Goal: Information Seeking & Learning: Learn about a topic

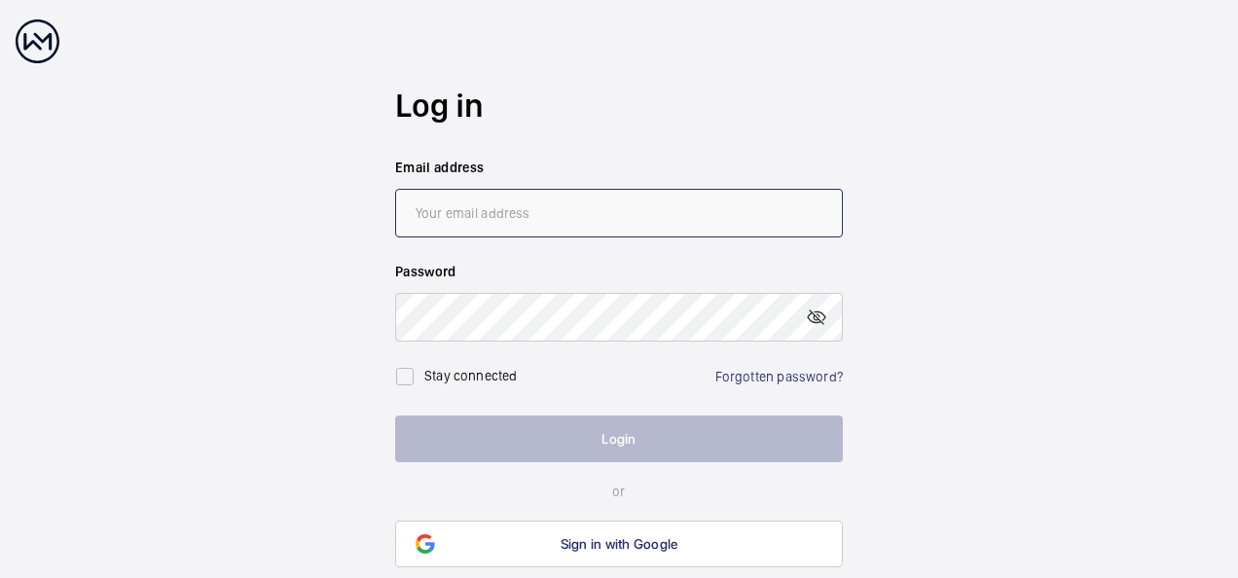
type input "[EMAIL_ADDRESS][PERSON_NAME][DOMAIN_NAME]"
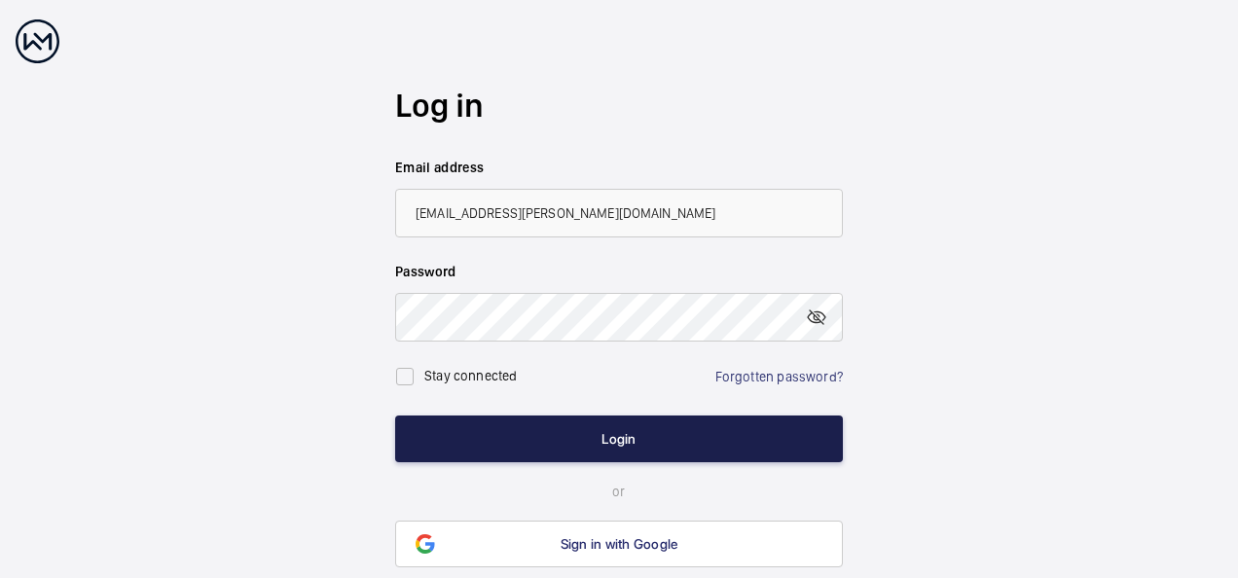
click at [620, 440] on button "Login" at bounding box center [619, 439] width 448 height 47
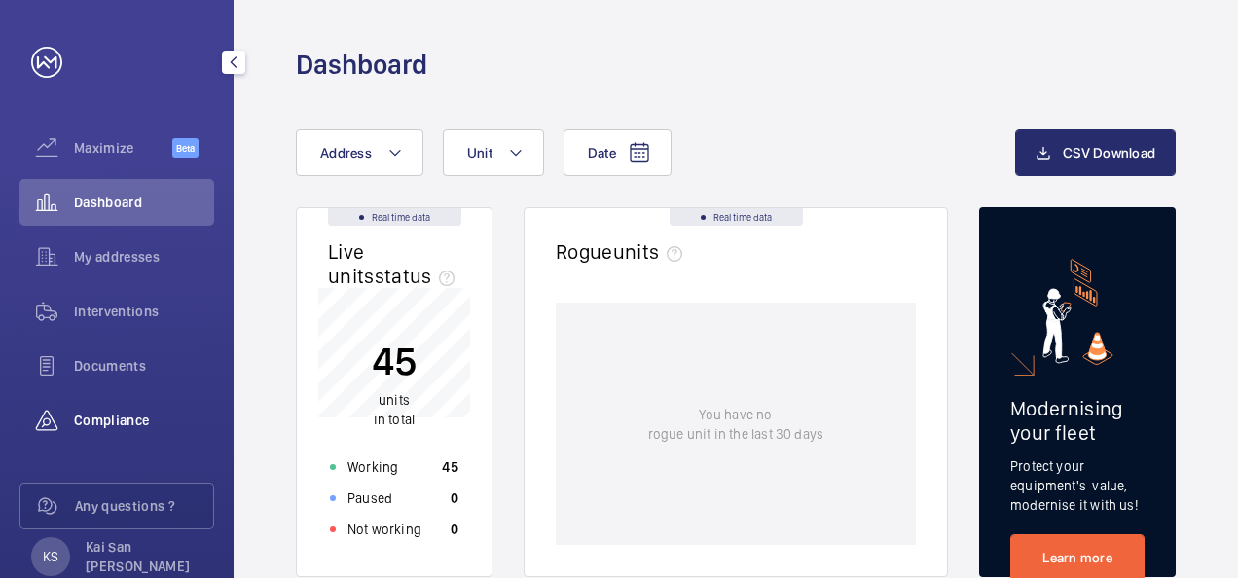
click at [124, 419] on span "Compliance" at bounding box center [144, 420] width 140 height 19
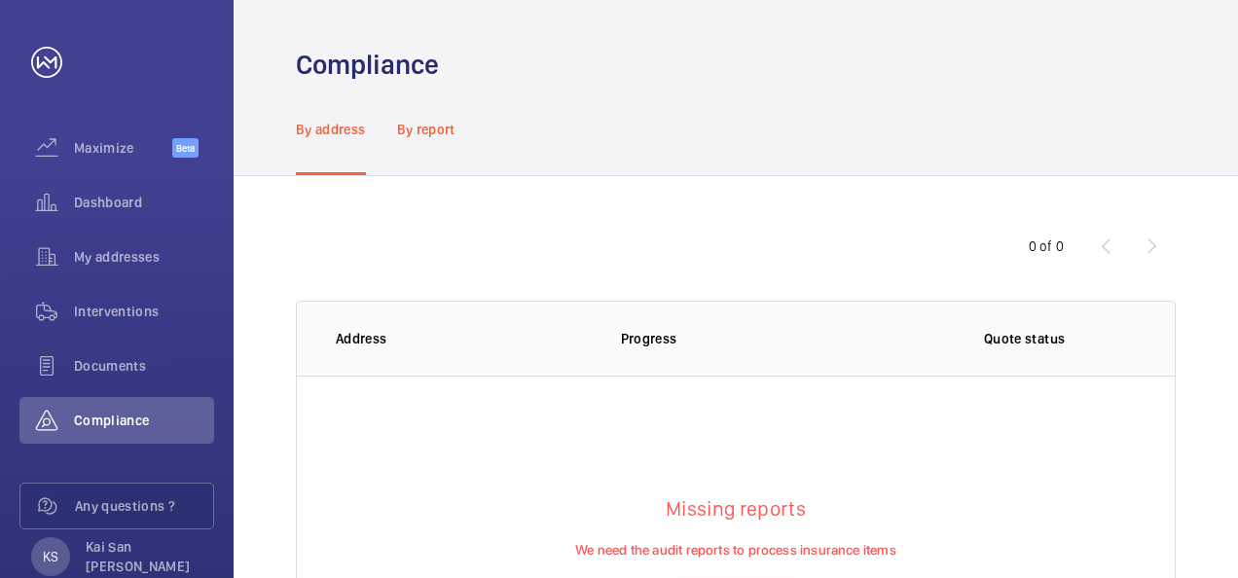
click at [432, 134] on p "By report" at bounding box center [426, 129] width 58 height 19
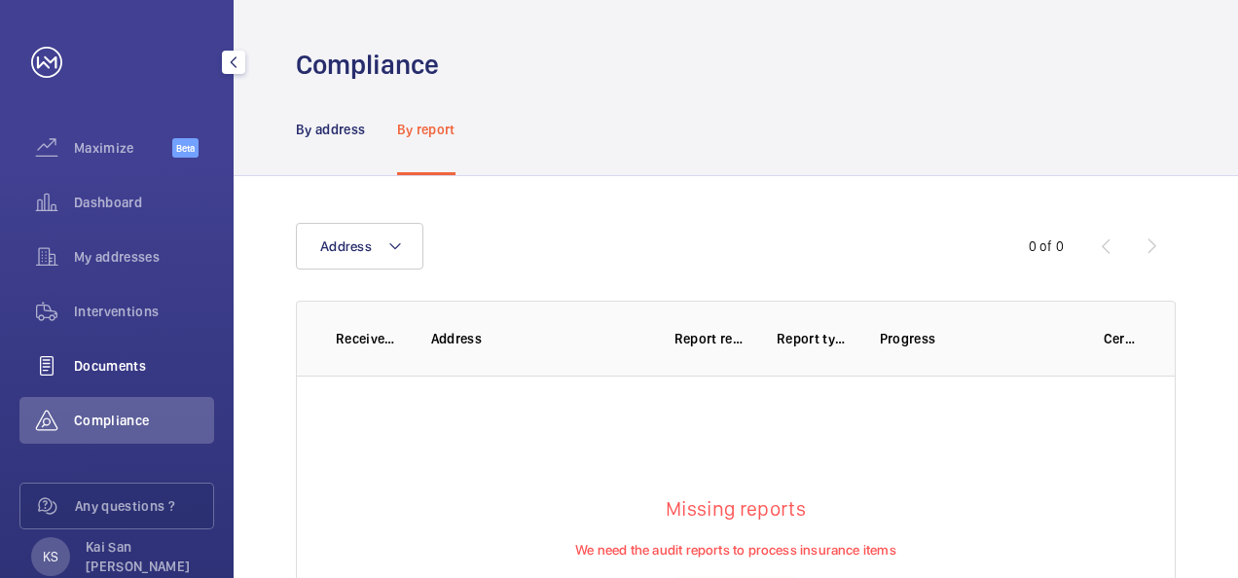
click at [128, 364] on span "Documents" at bounding box center [144, 365] width 140 height 19
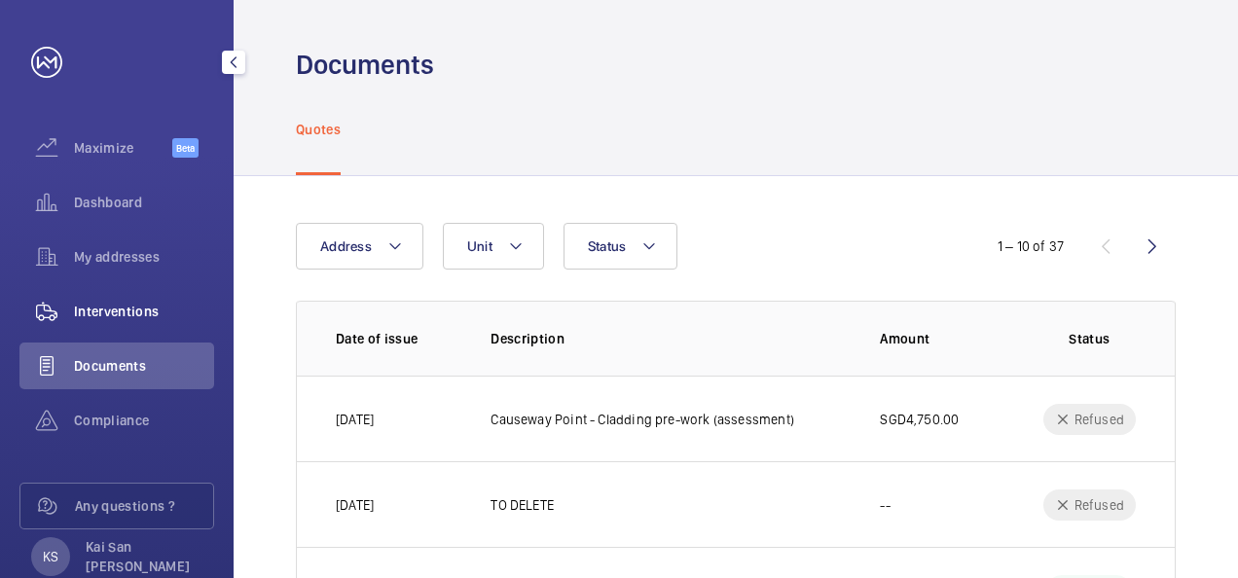
click at [146, 314] on span "Interventions" at bounding box center [144, 311] width 140 height 19
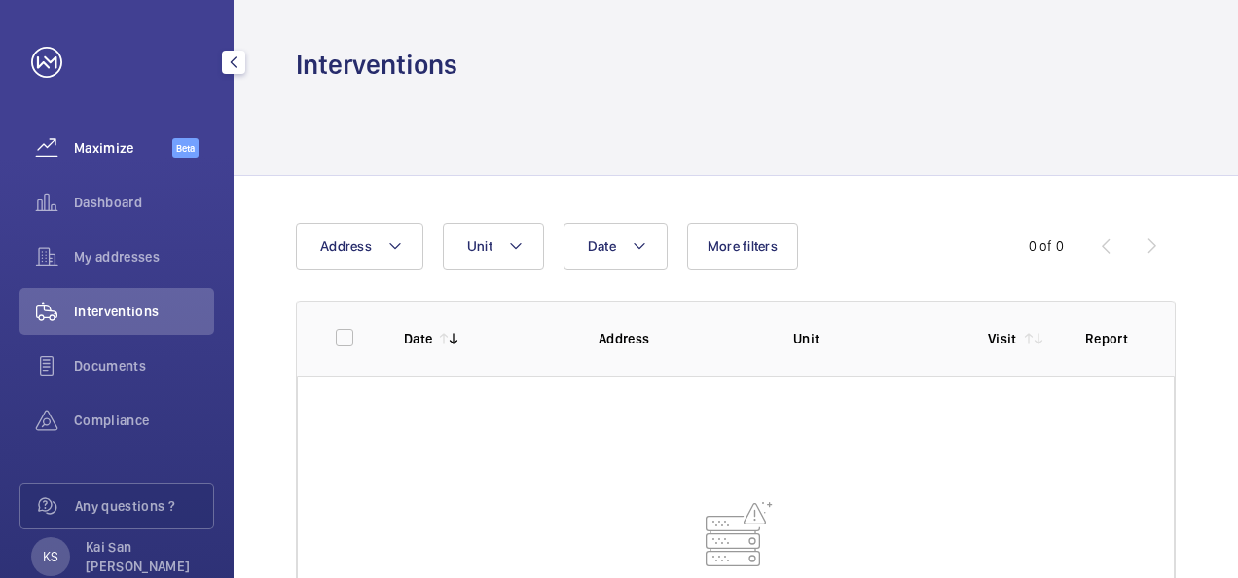
click at [111, 154] on span "Maximize" at bounding box center [123, 147] width 98 height 19
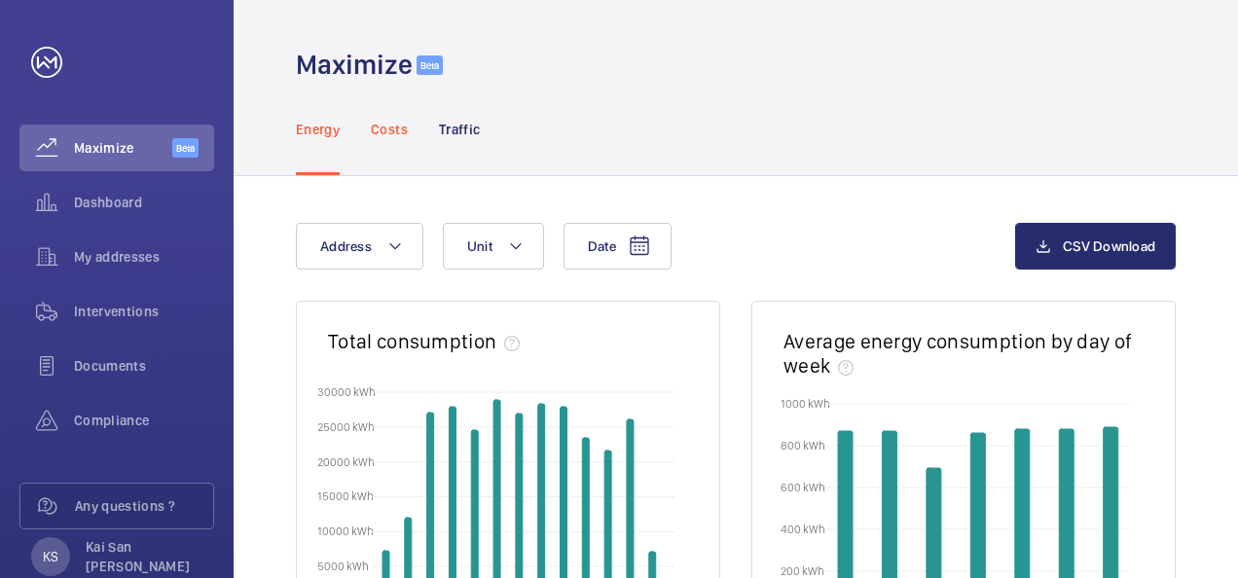
click at [395, 130] on p "Costs" at bounding box center [389, 129] width 37 height 19
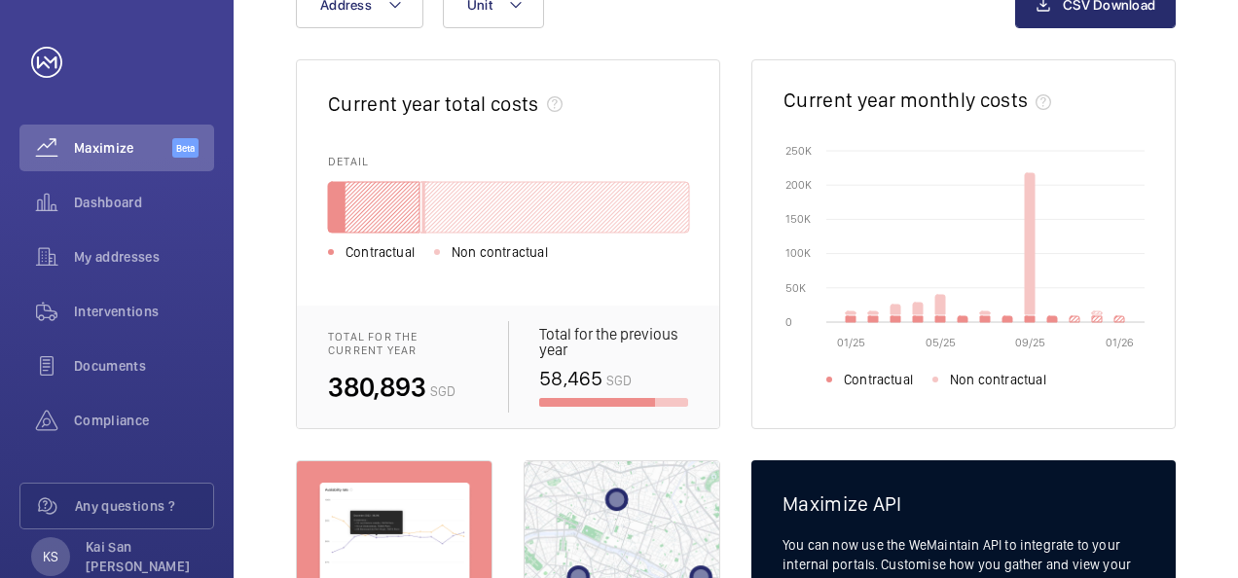
scroll to position [97, 0]
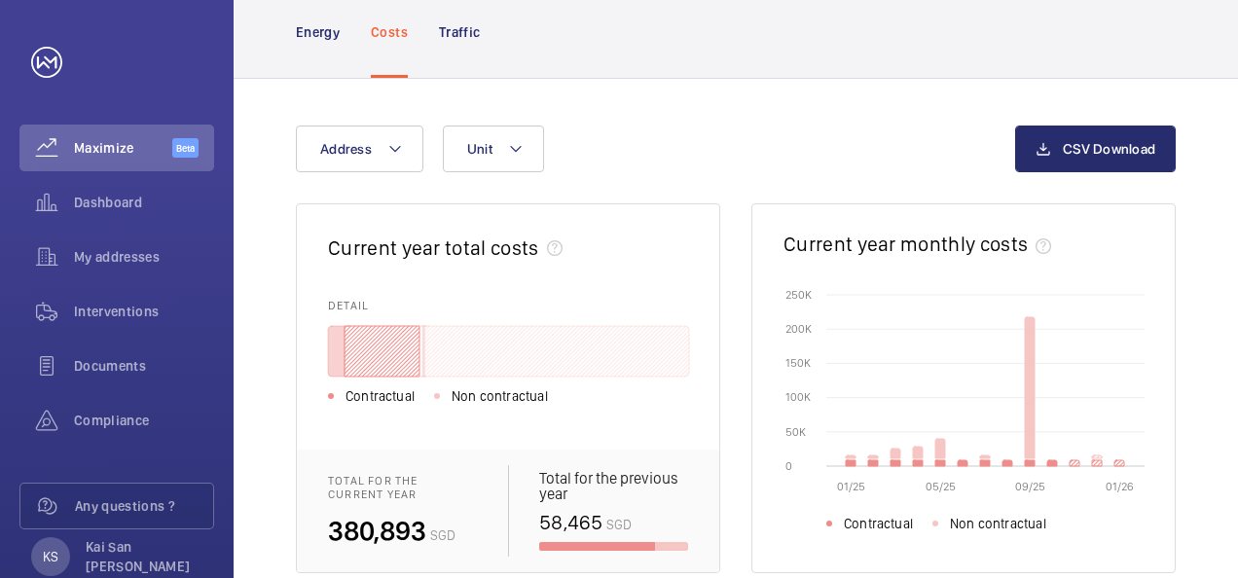
click at [383, 337] on icon at bounding box center [382, 351] width 75 height 51
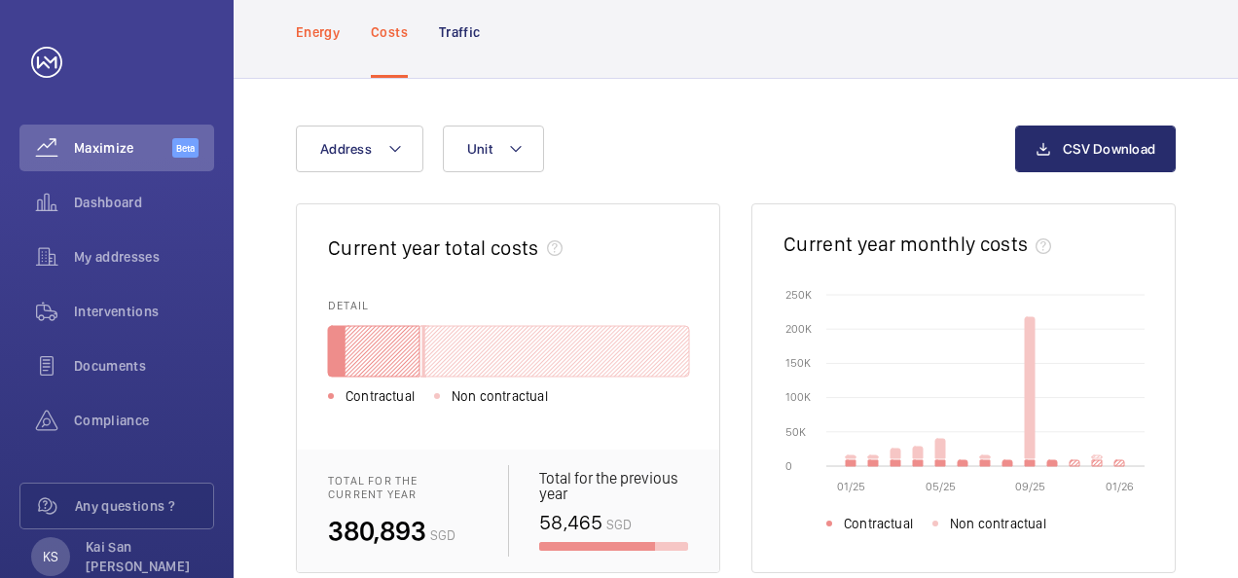
click at [321, 34] on p "Energy" at bounding box center [318, 31] width 44 height 19
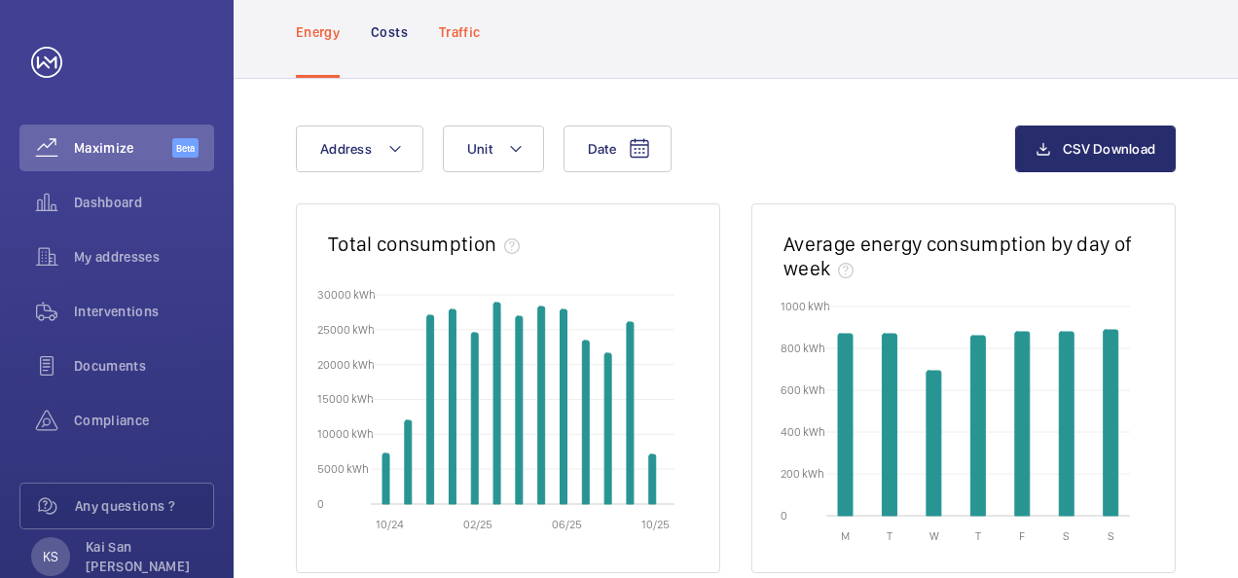
click at [479, 33] on p "Traffic" at bounding box center [459, 31] width 41 height 19
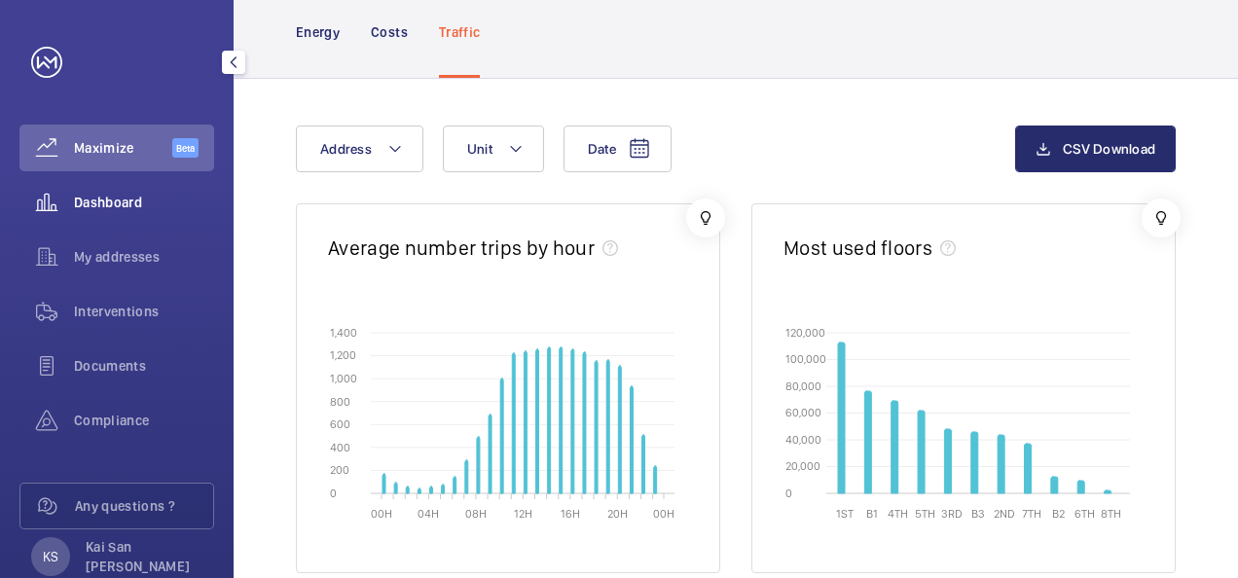
click at [123, 201] on span "Dashboard" at bounding box center [144, 202] width 140 height 19
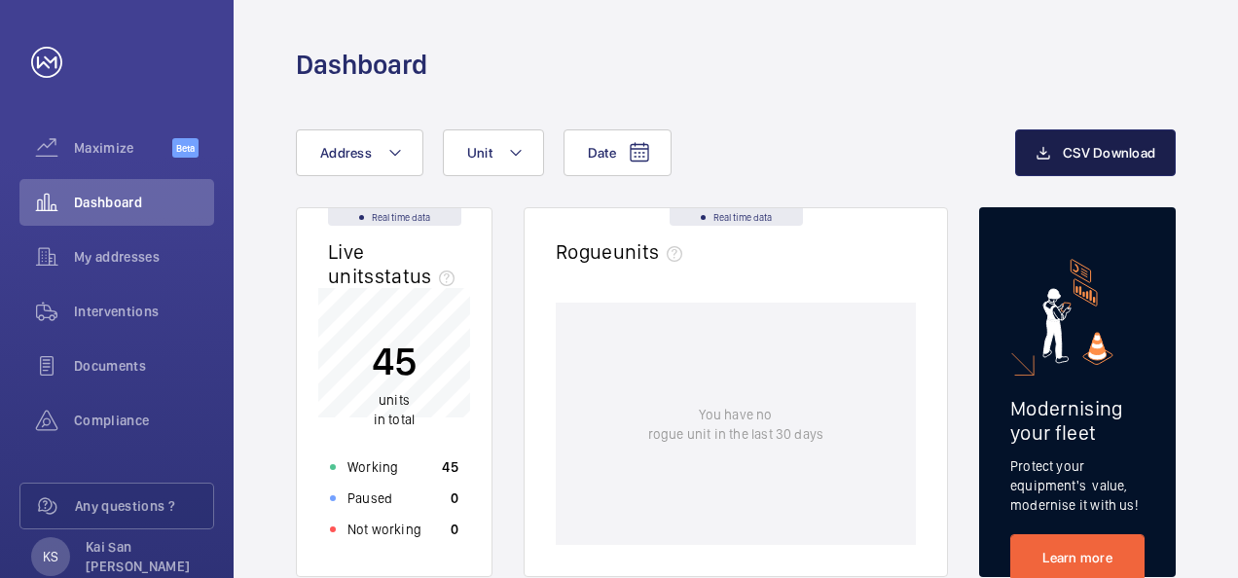
click at [1071, 152] on span "CSV Download" at bounding box center [1109, 153] width 92 height 16
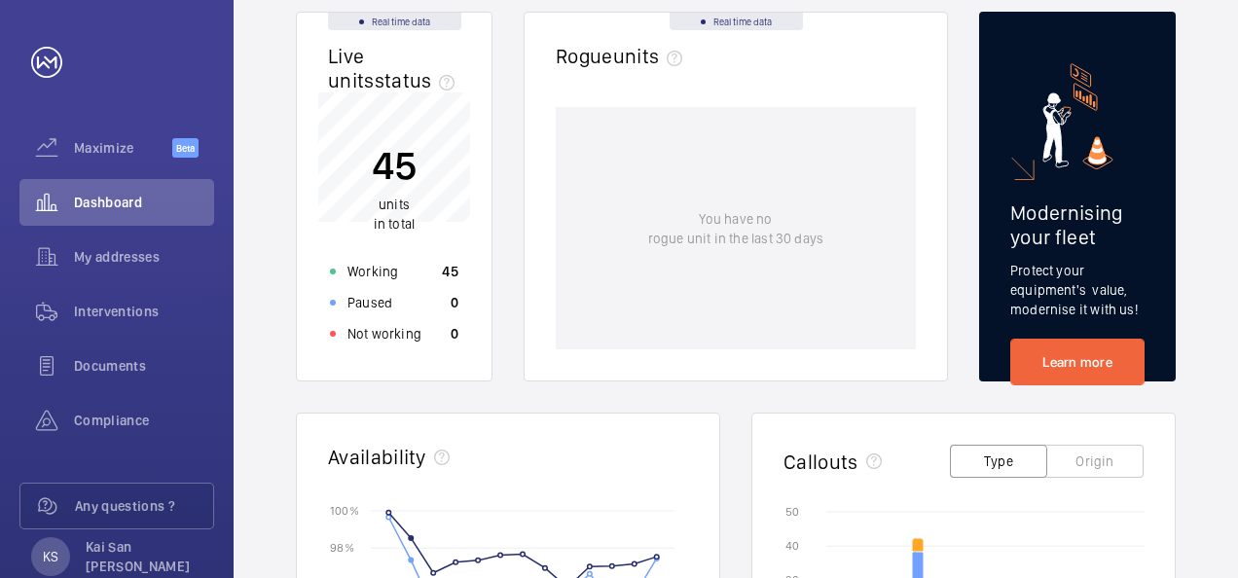
scroll to position [195, 0]
click at [111, 146] on span "Maximize" at bounding box center [123, 147] width 98 height 19
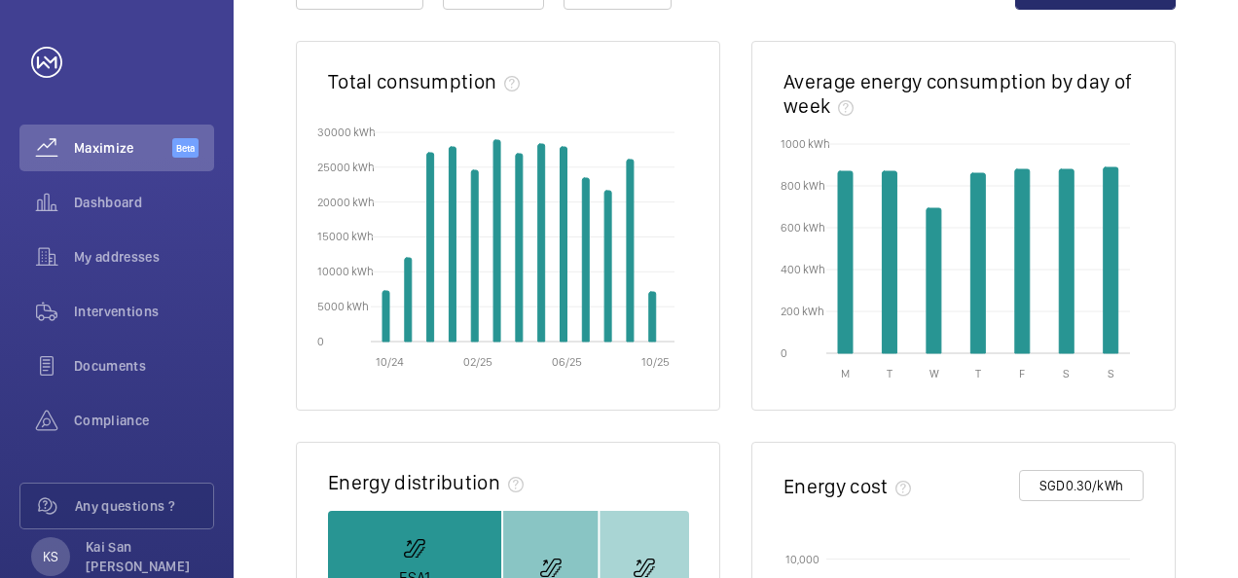
scroll to position [65, 0]
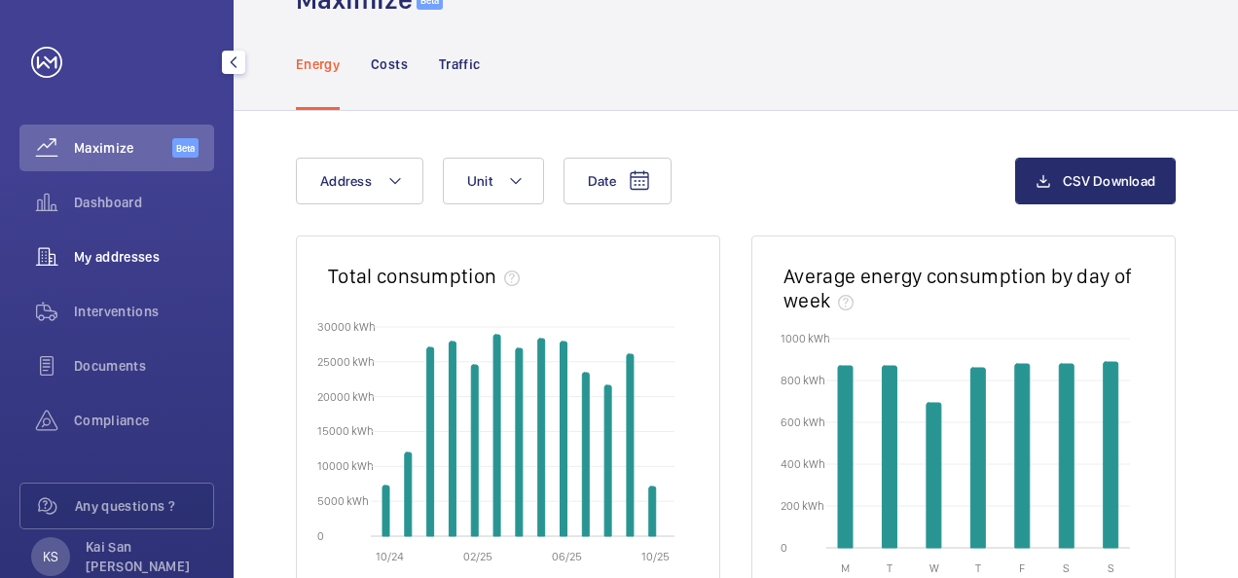
click at [82, 255] on span "My addresses" at bounding box center [144, 256] width 140 height 19
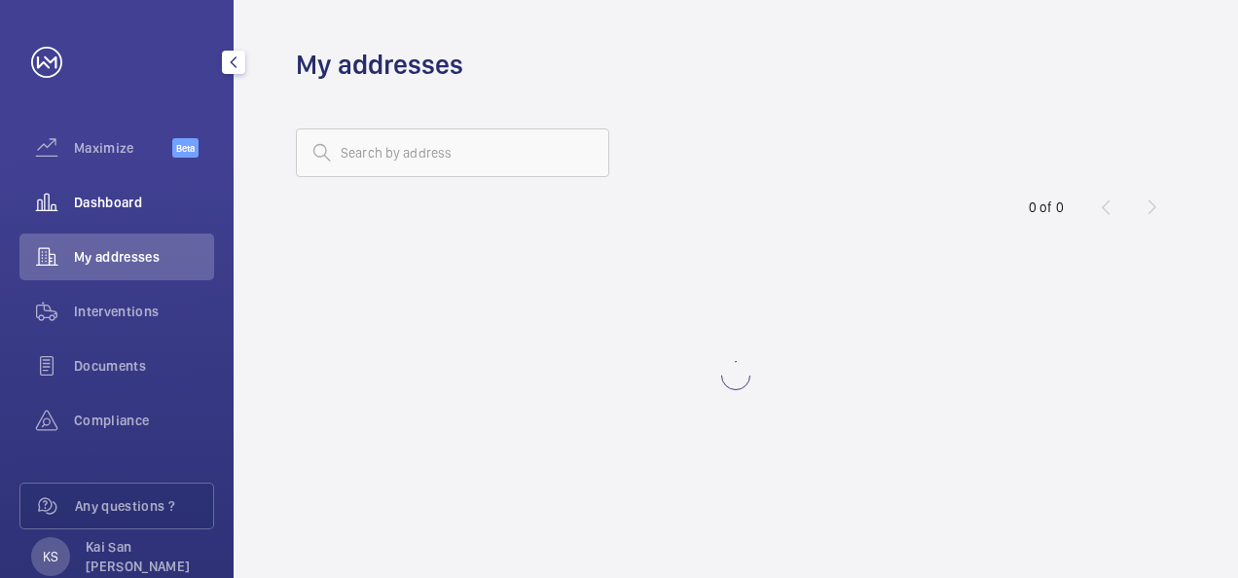
click at [113, 201] on span "Dashboard" at bounding box center [144, 202] width 140 height 19
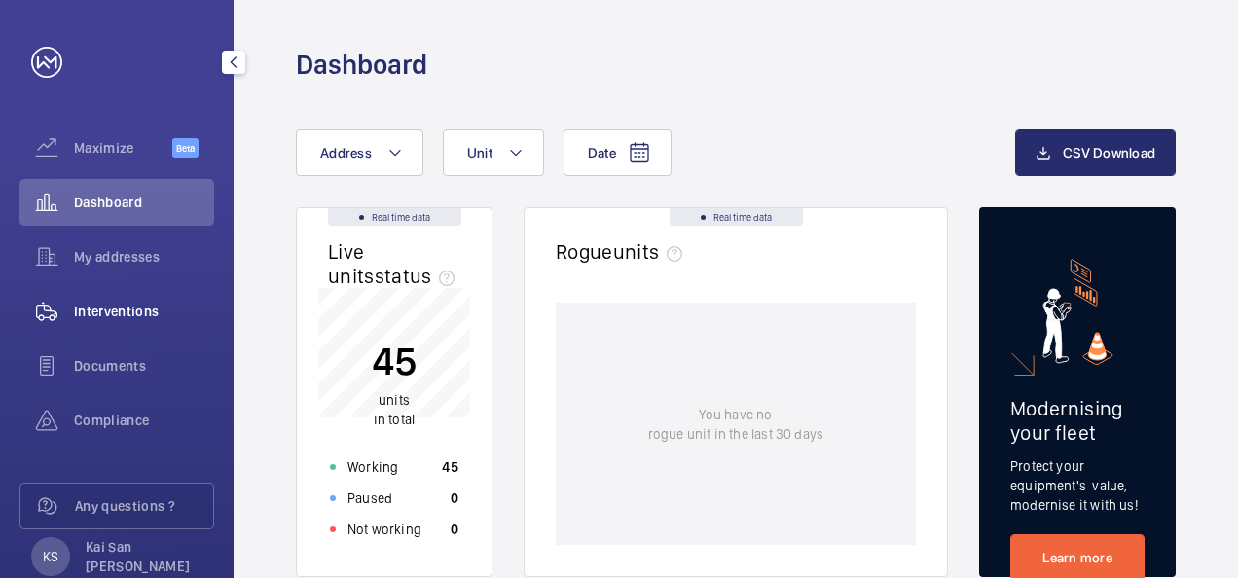
click at [120, 319] on span "Interventions" at bounding box center [144, 311] width 140 height 19
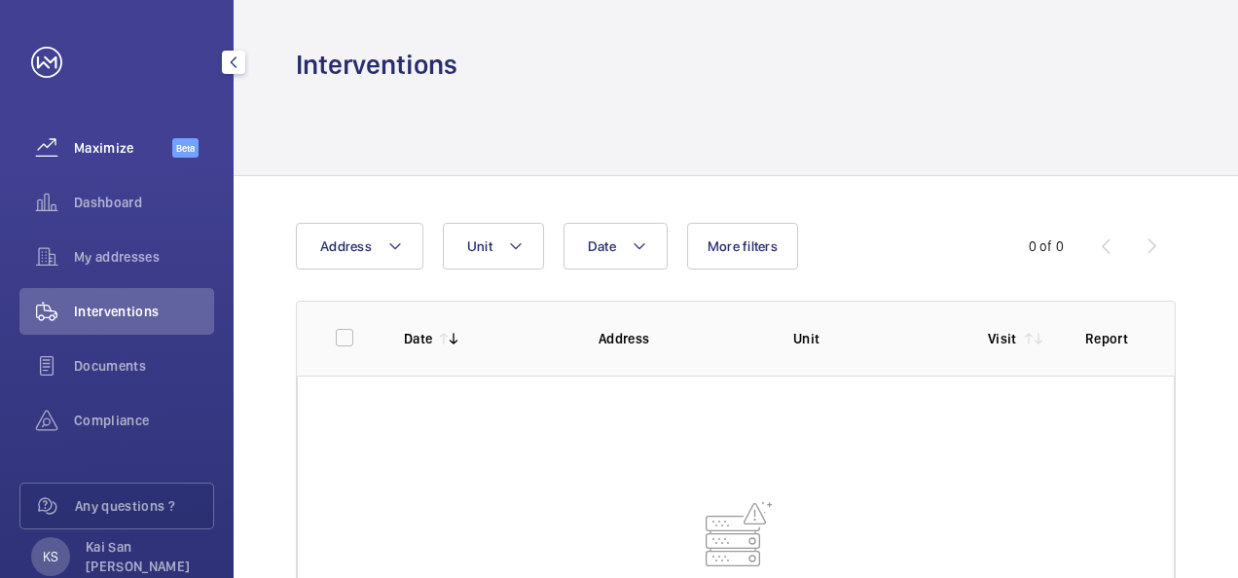
click at [99, 144] on span "Maximize" at bounding box center [123, 147] width 98 height 19
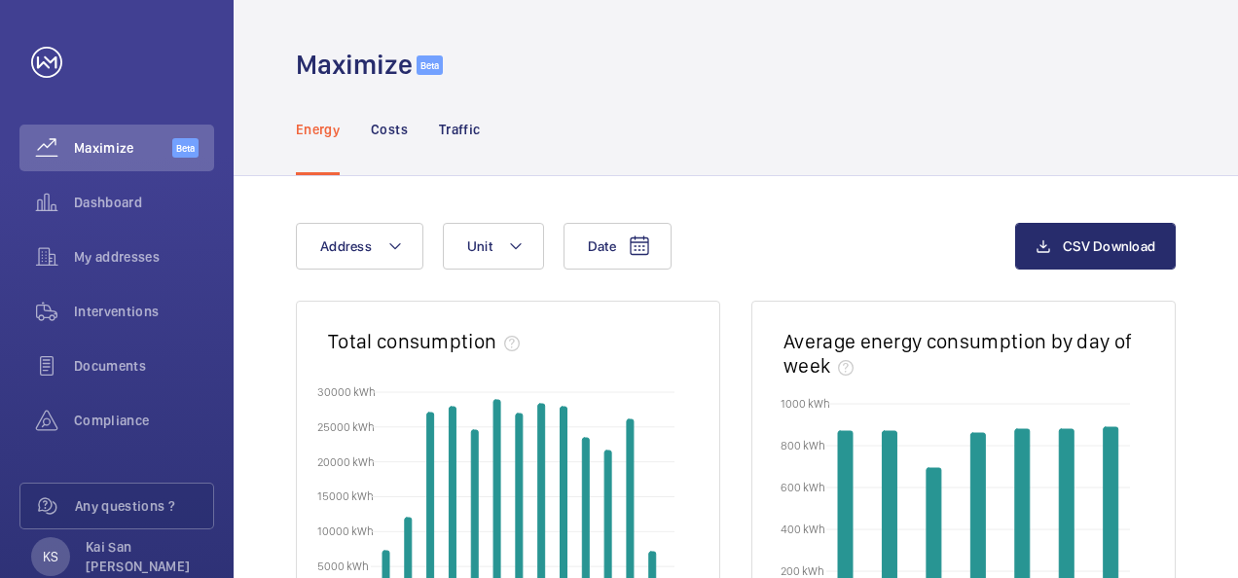
drag, startPoint x: 1209, startPoint y: 0, endPoint x: 651, endPoint y: 11, distance: 557.8
click at [646, 15] on div "Maximize Beta" at bounding box center [736, 41] width 1004 height 83
